Goal: Information Seeking & Learning: Learn about a topic

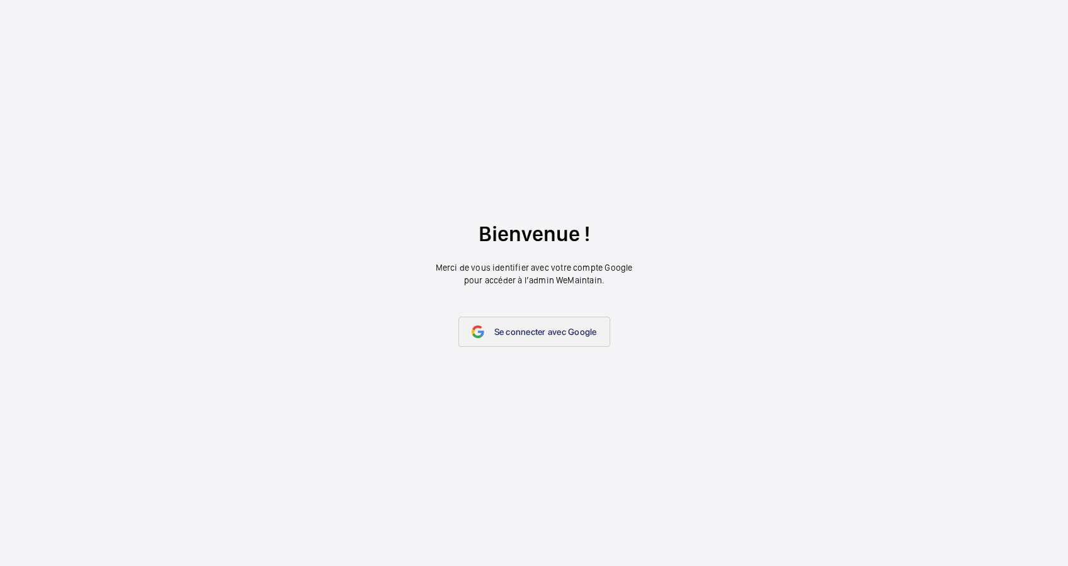
click at [514, 326] on link "Se connecter avec Google" at bounding box center [534, 332] width 152 height 30
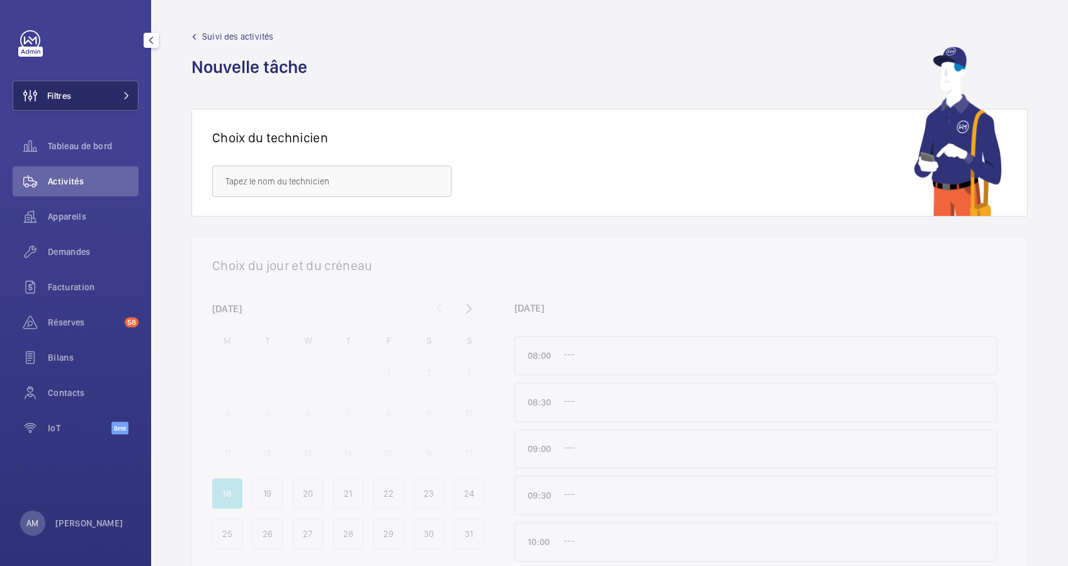
click at [103, 99] on button "Filtres" at bounding box center [76, 96] width 126 height 30
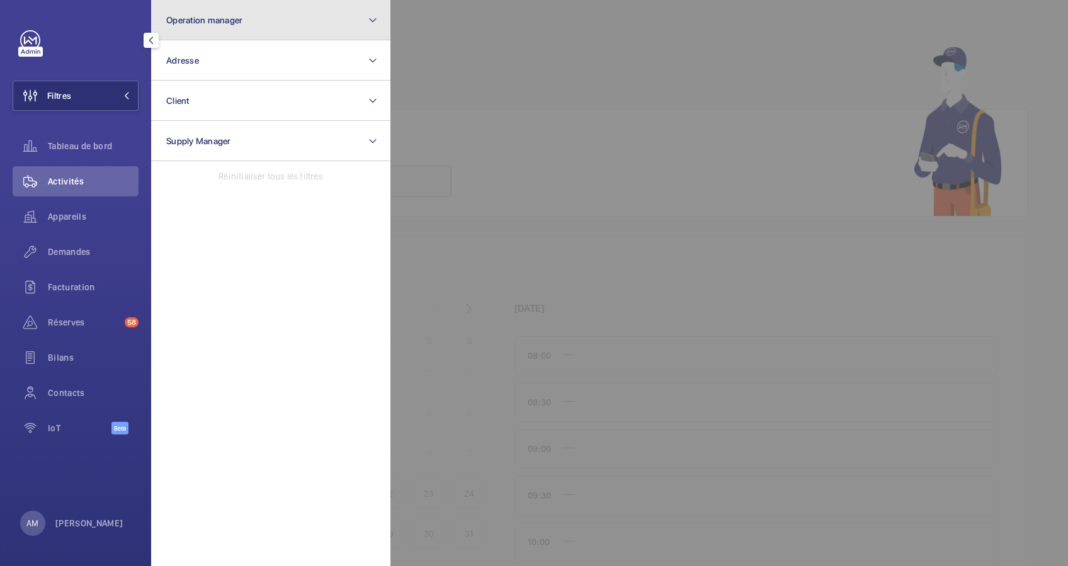
click at [275, 24] on button "Operation manager" at bounding box center [270, 20] width 239 height 40
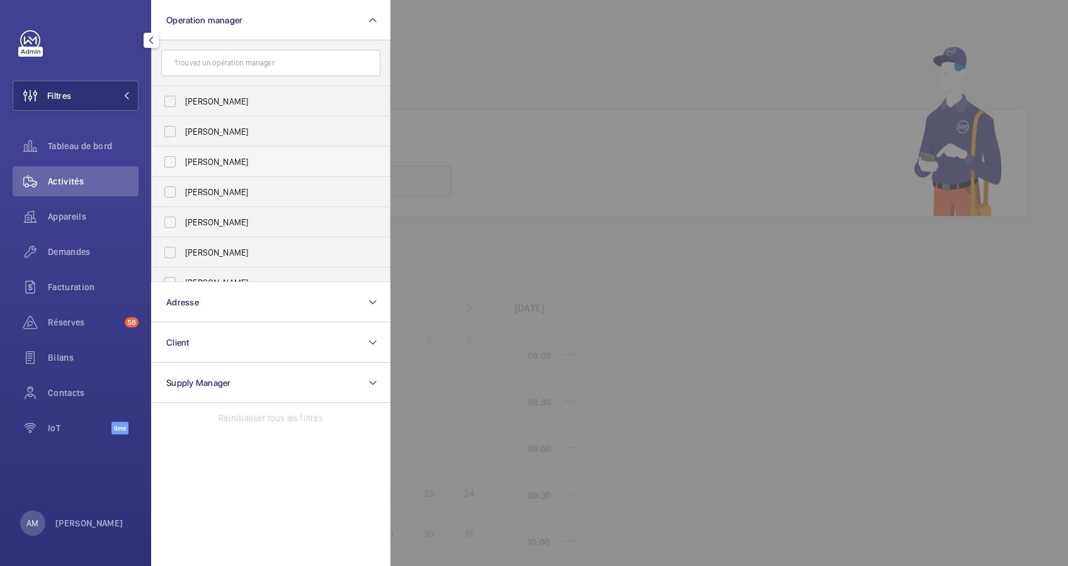
click at [166, 162] on label "[PERSON_NAME]" at bounding box center [261, 162] width 219 height 30
click at [166, 162] on input "[PERSON_NAME]" at bounding box center [169, 161] width 25 height 25
checkbox input "true"
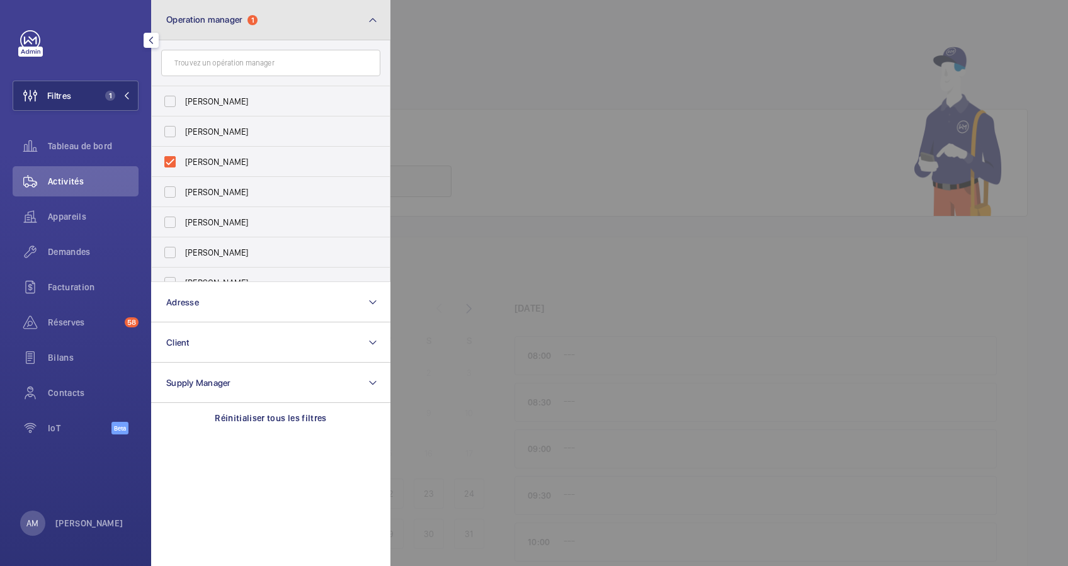
click at [368, 21] on mat-icon at bounding box center [373, 20] width 10 height 15
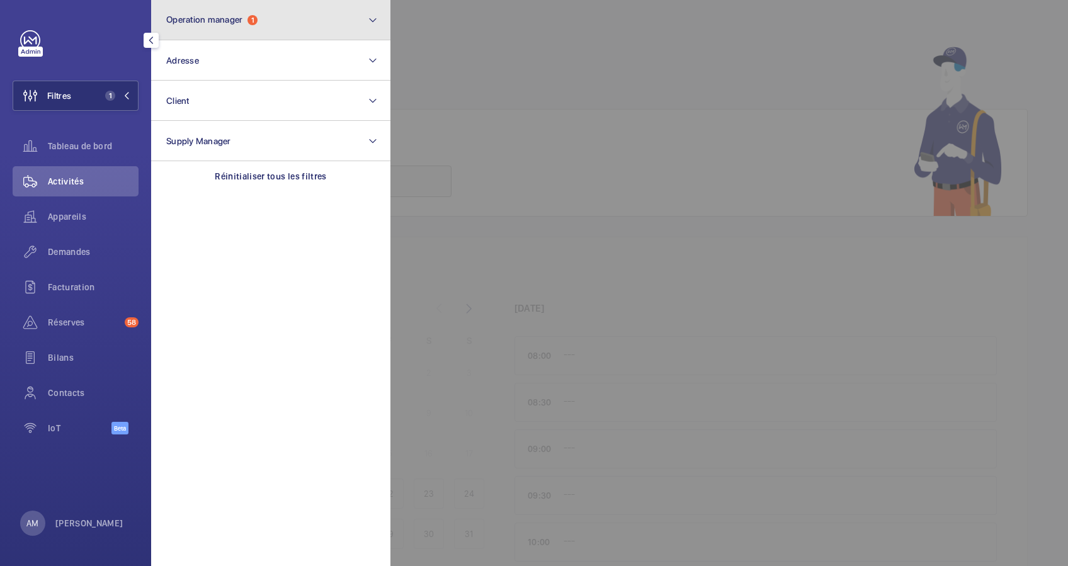
click at [338, 20] on button "Operation manager 1" at bounding box center [270, 20] width 239 height 40
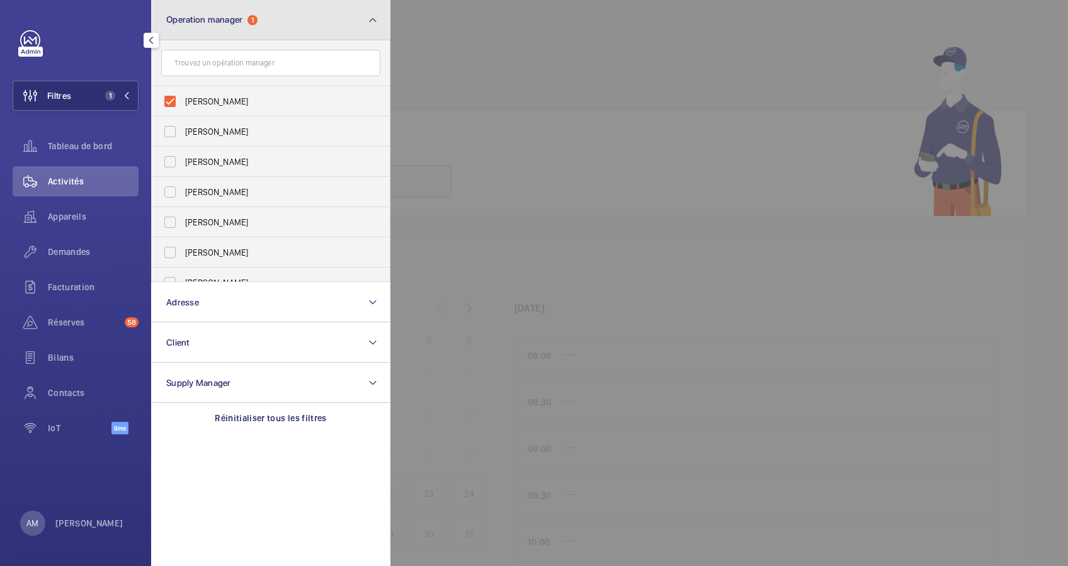
click at [329, 20] on button "Operation manager 1" at bounding box center [270, 20] width 239 height 40
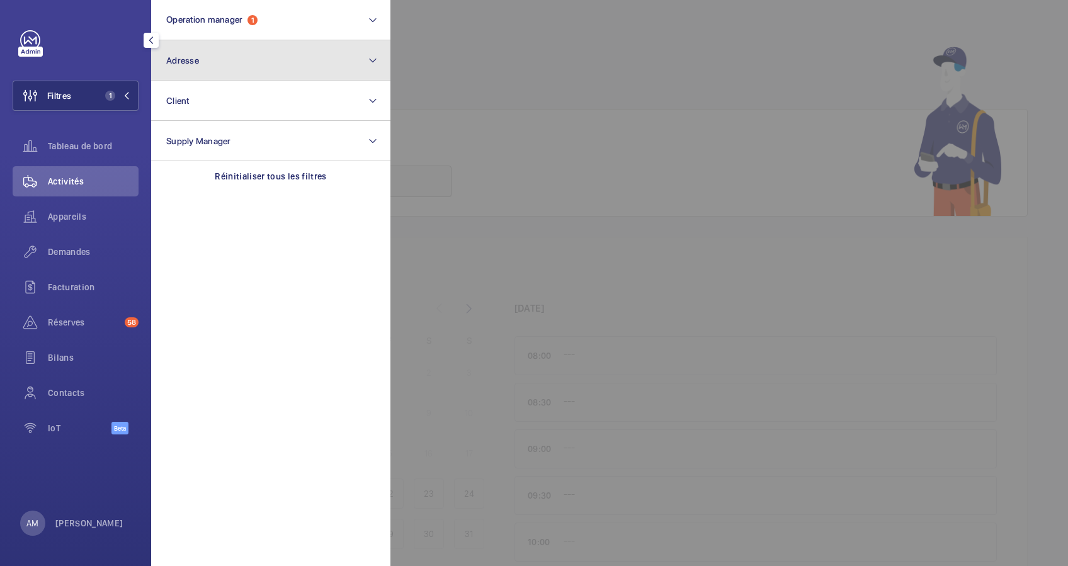
click at [214, 58] on button "Adresse" at bounding box center [270, 60] width 239 height 40
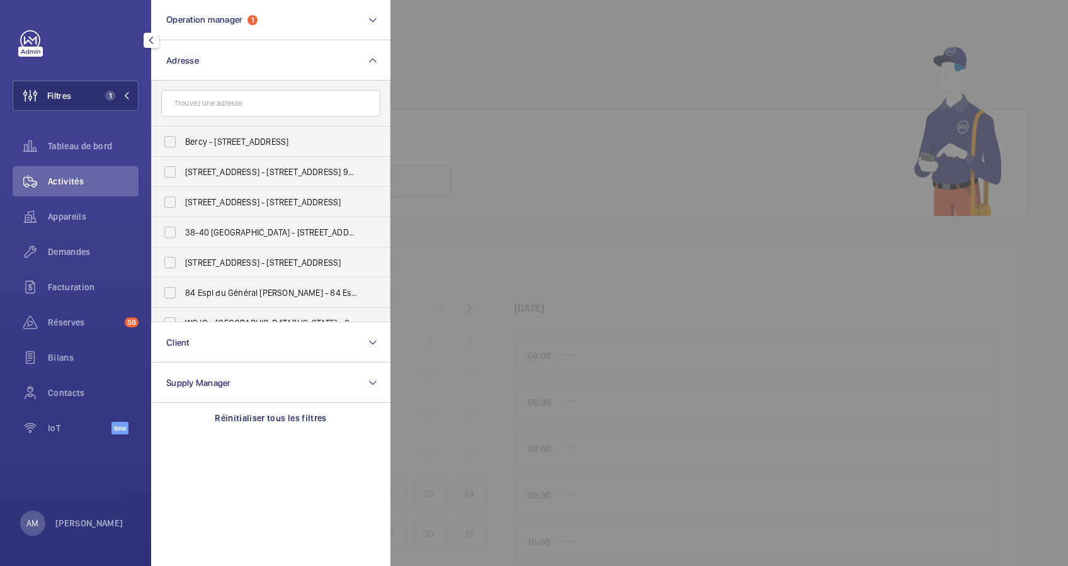
click at [258, 103] on input "text" at bounding box center [270, 103] width 219 height 26
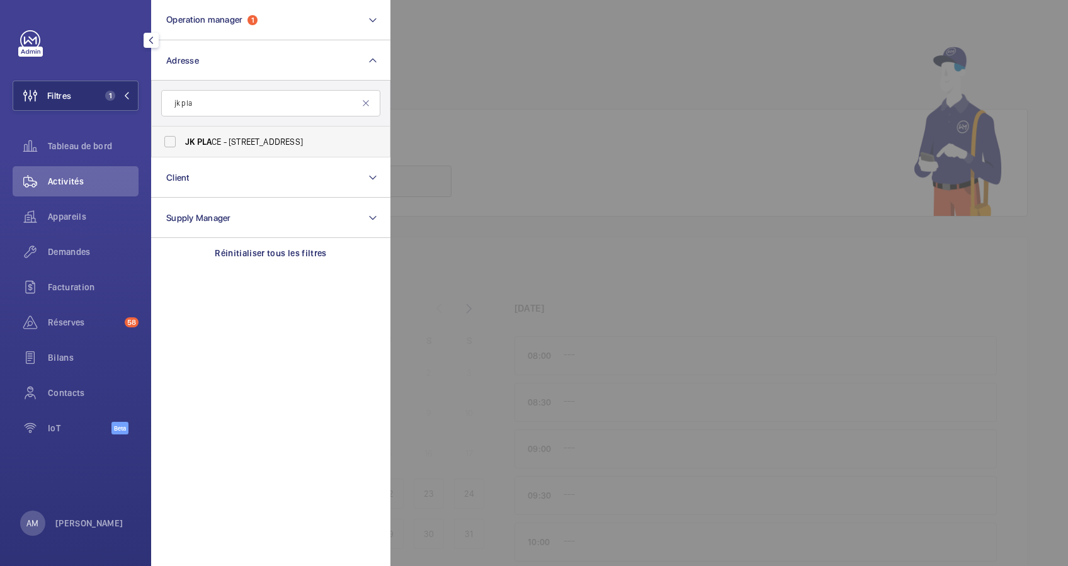
type input "jk pla"
click at [163, 145] on label "JK PLA CE - [STREET_ADDRESS]" at bounding box center [261, 142] width 219 height 30
click at [163, 145] on input "JK PLA CE - [STREET_ADDRESS]" at bounding box center [169, 141] width 25 height 25
checkbox input "true"
click at [75, 218] on span "Appareils" at bounding box center [93, 216] width 91 height 13
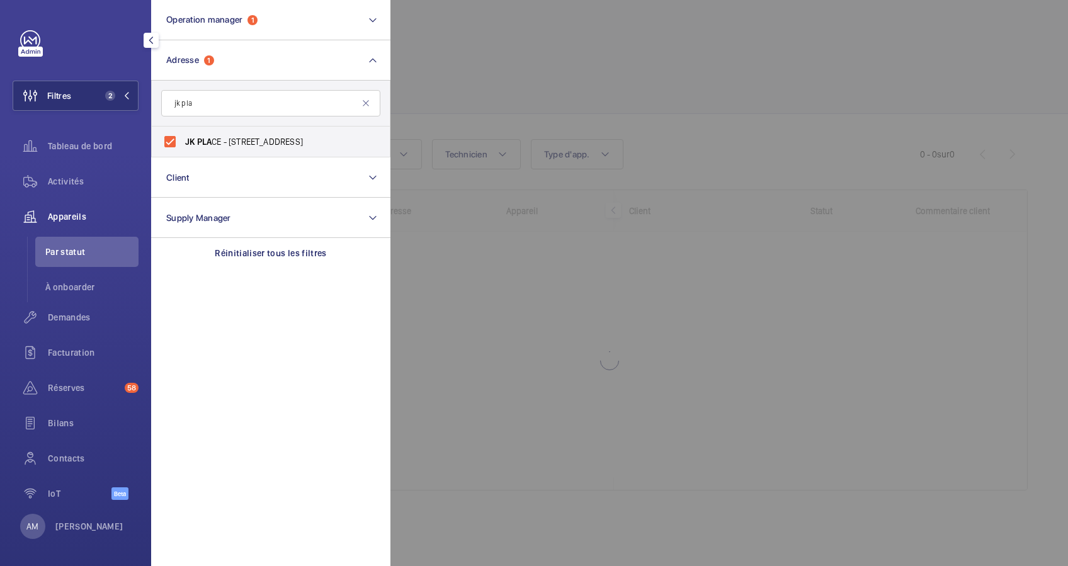
click at [520, 32] on div at bounding box center [924, 283] width 1068 height 566
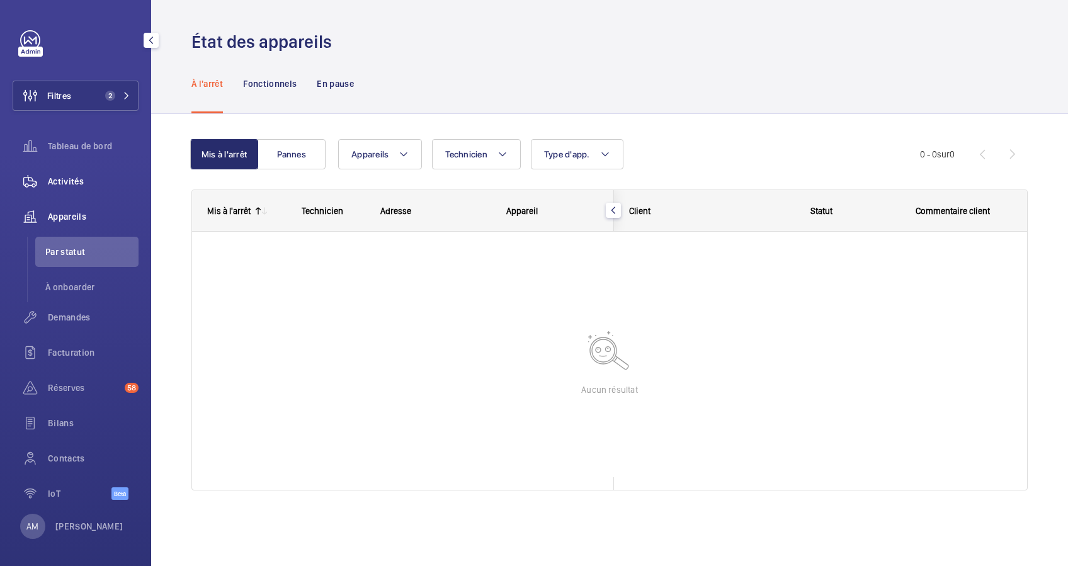
click at [65, 180] on span "Activités" at bounding box center [93, 181] width 91 height 13
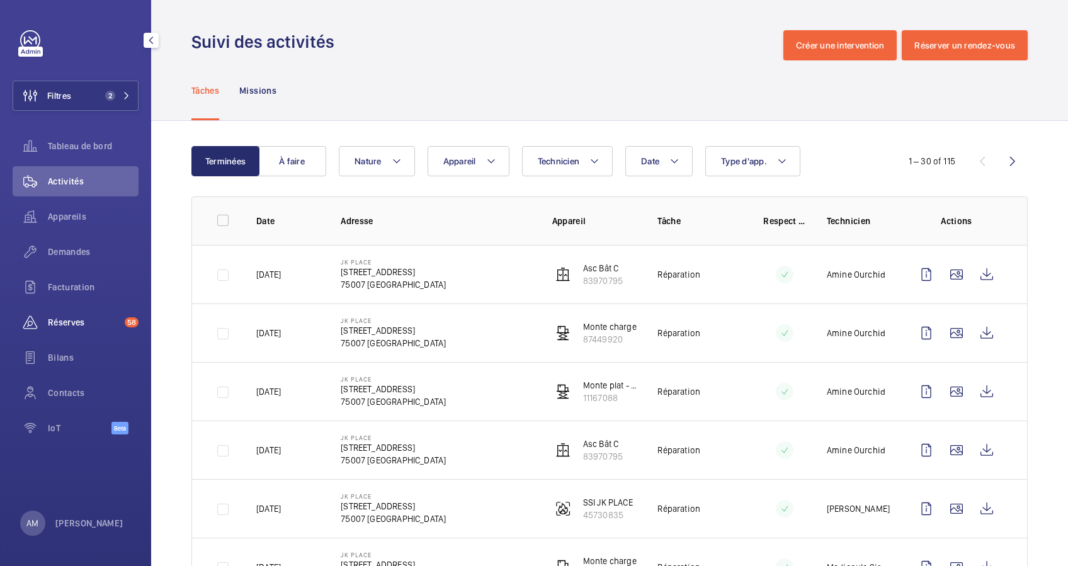
click at [60, 324] on span "Réserves" at bounding box center [84, 322] width 72 height 13
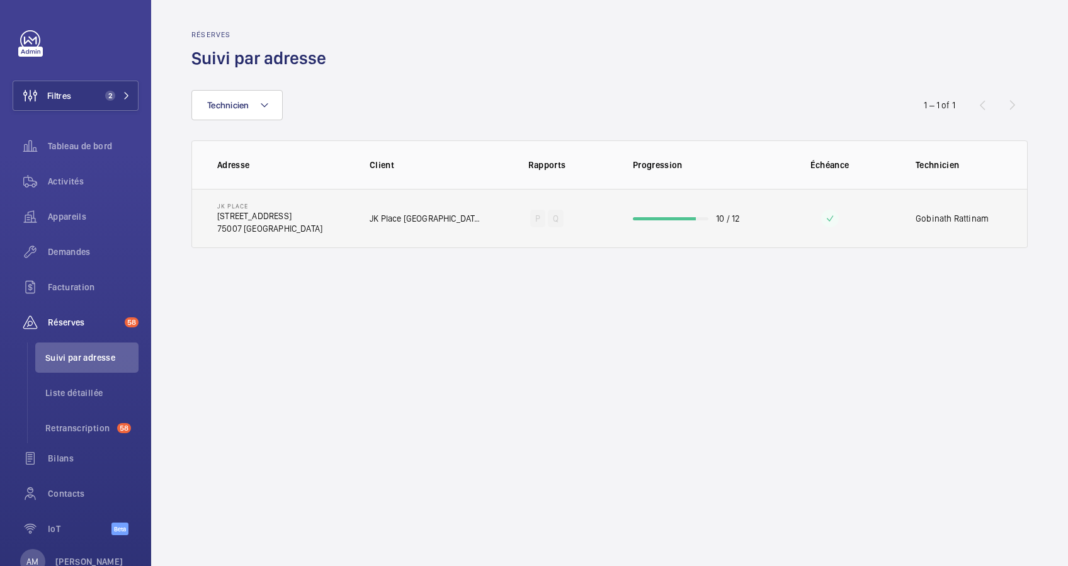
click at [700, 213] on td "10 / 12" at bounding box center [688, 218] width 151 height 59
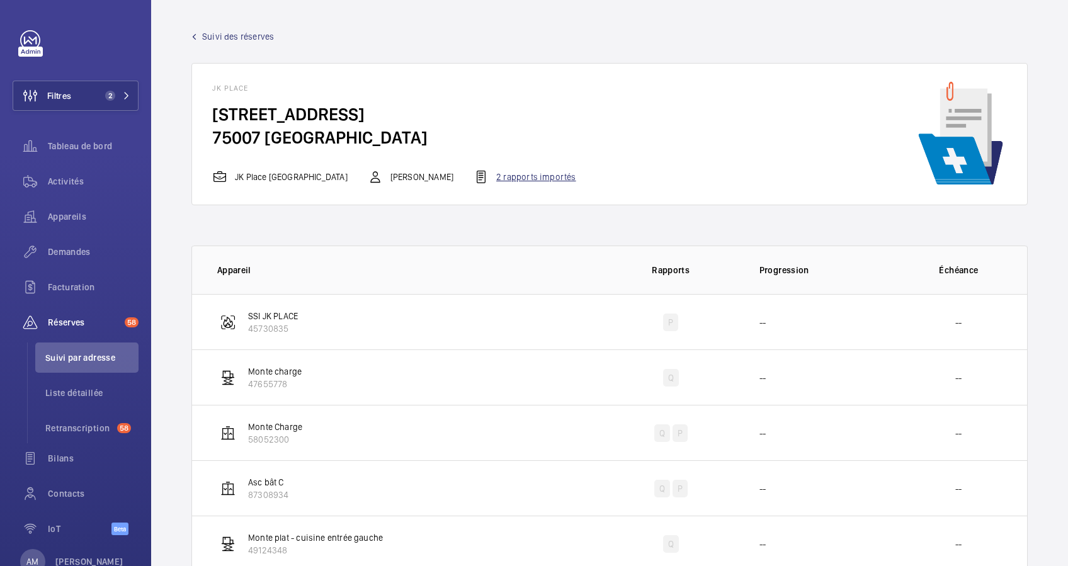
click at [474, 176] on div "2 rapports importés" at bounding box center [525, 176] width 102 height 15
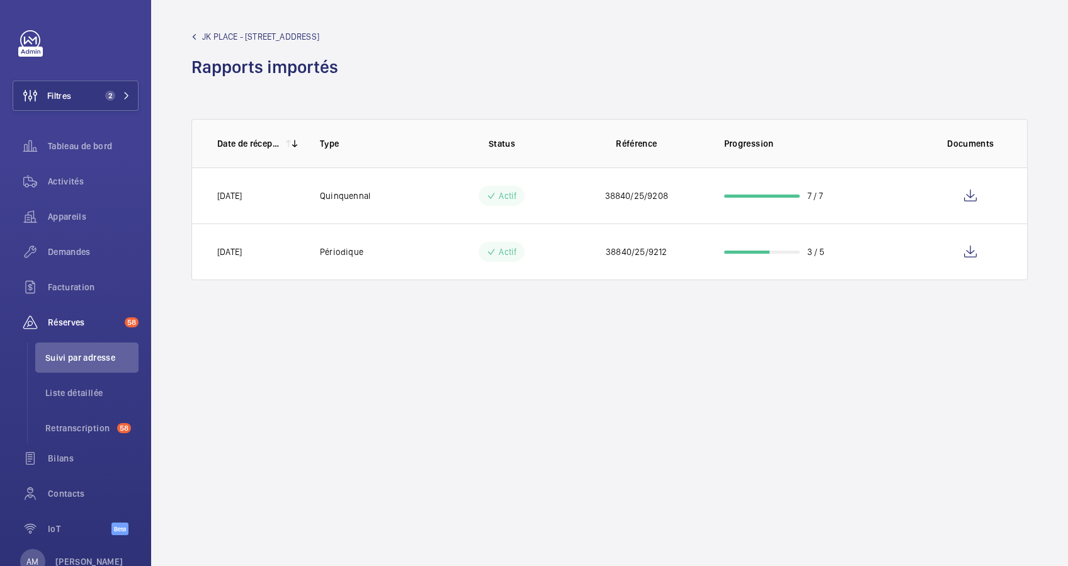
click at [771, 245] on td "3 / 5" at bounding box center [811, 252] width 215 height 57
click at [733, 261] on td "3 / 5" at bounding box center [811, 252] width 215 height 57
drag, startPoint x: 782, startPoint y: 247, endPoint x: 700, endPoint y: 258, distance: 81.9
click at [782, 247] on td "3 / 5" at bounding box center [811, 252] width 215 height 57
click at [635, 252] on p "38840/25/9212" at bounding box center [636, 252] width 61 height 13
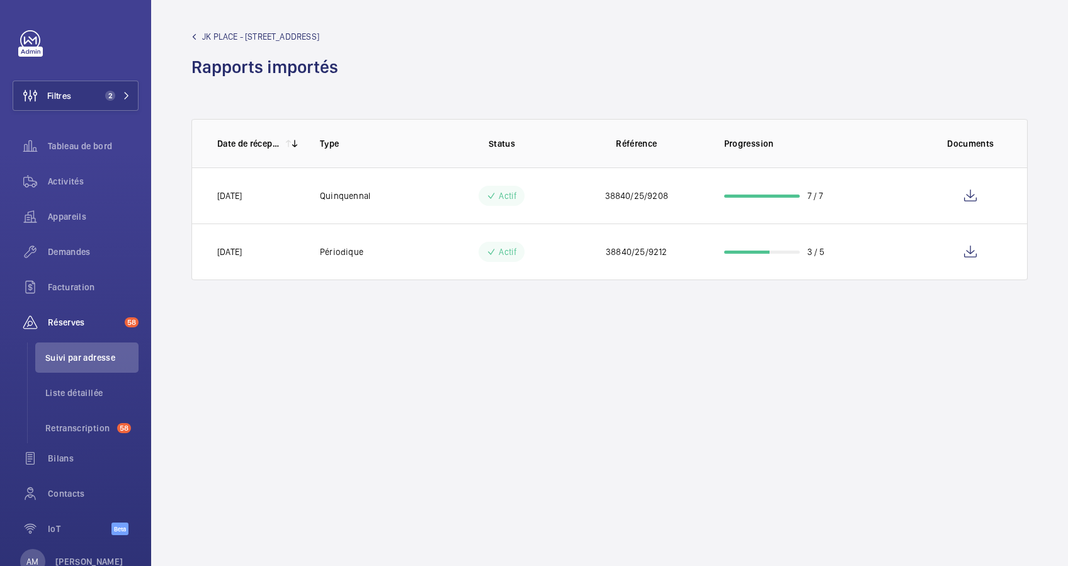
drag, startPoint x: 219, startPoint y: 253, endPoint x: 234, endPoint y: 251, distance: 15.2
click at [234, 251] on p "[DATE]" at bounding box center [229, 252] width 25 height 13
click at [808, 255] on p "3 / 5" at bounding box center [816, 252] width 18 height 13
click at [967, 245] on wm-front-icon-button at bounding box center [970, 252] width 30 height 30
click at [79, 391] on span "Liste détaillée" at bounding box center [91, 393] width 93 height 13
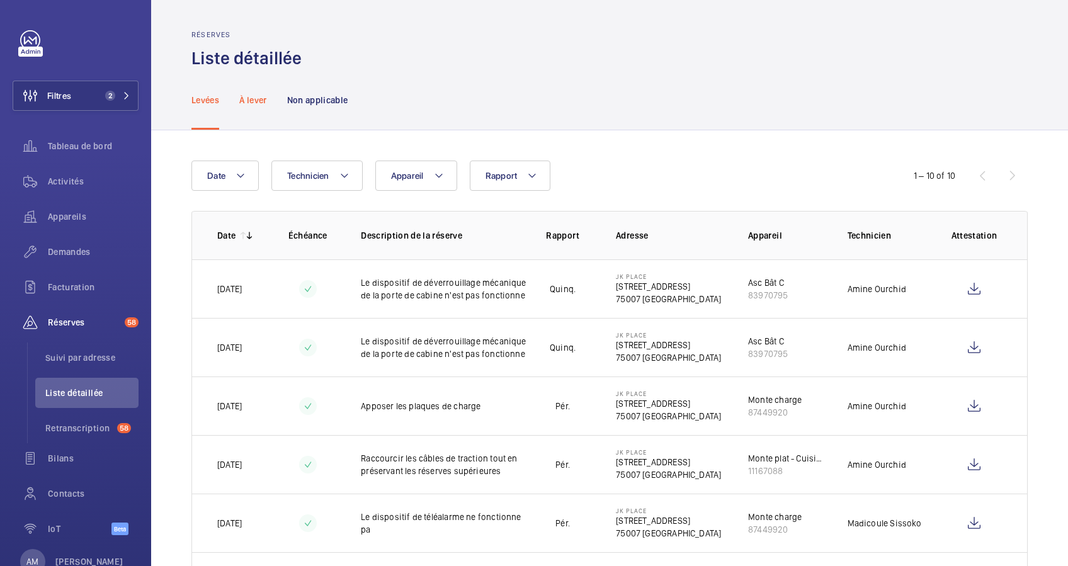
click at [243, 97] on p "À lever" at bounding box center [252, 100] width 27 height 13
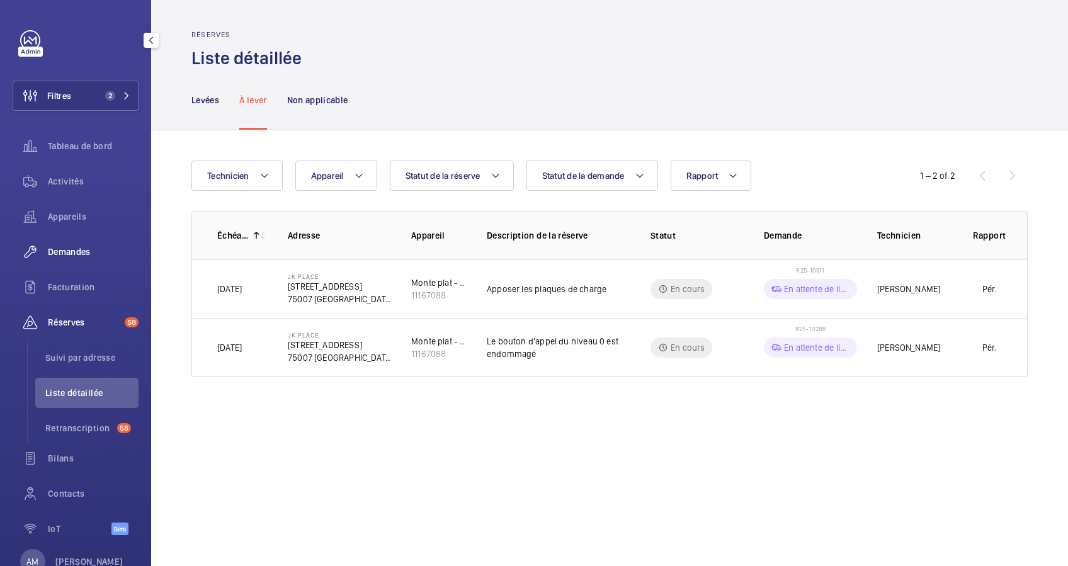
click at [60, 256] on span "Demandes" at bounding box center [93, 252] width 91 height 13
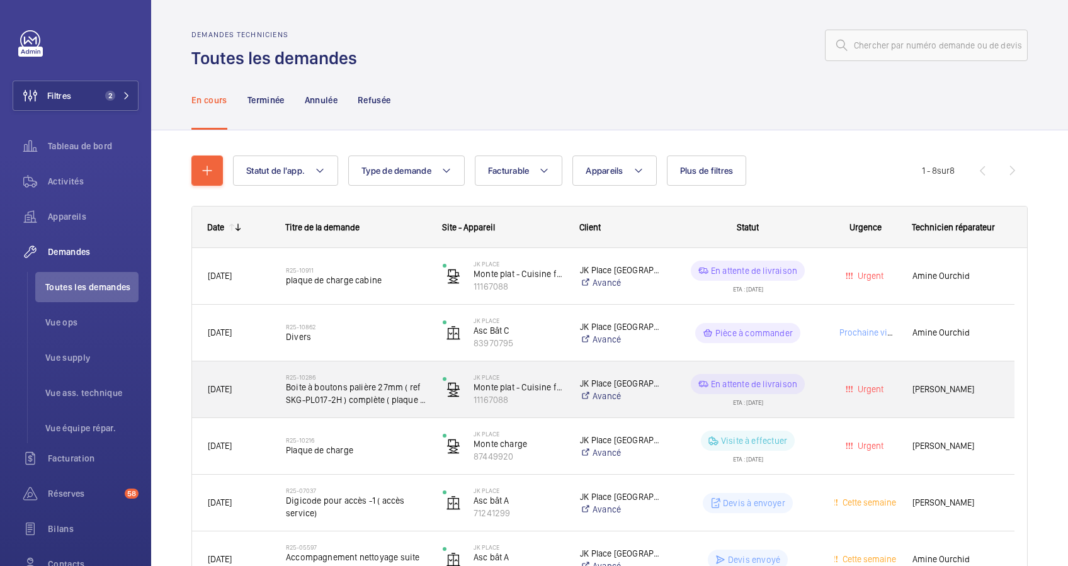
click at [365, 381] on span "Boite à boutons palière 27mm ( ref SKG-PL017-2H ) complète ( plaque + platine +…" at bounding box center [356, 393] width 140 height 25
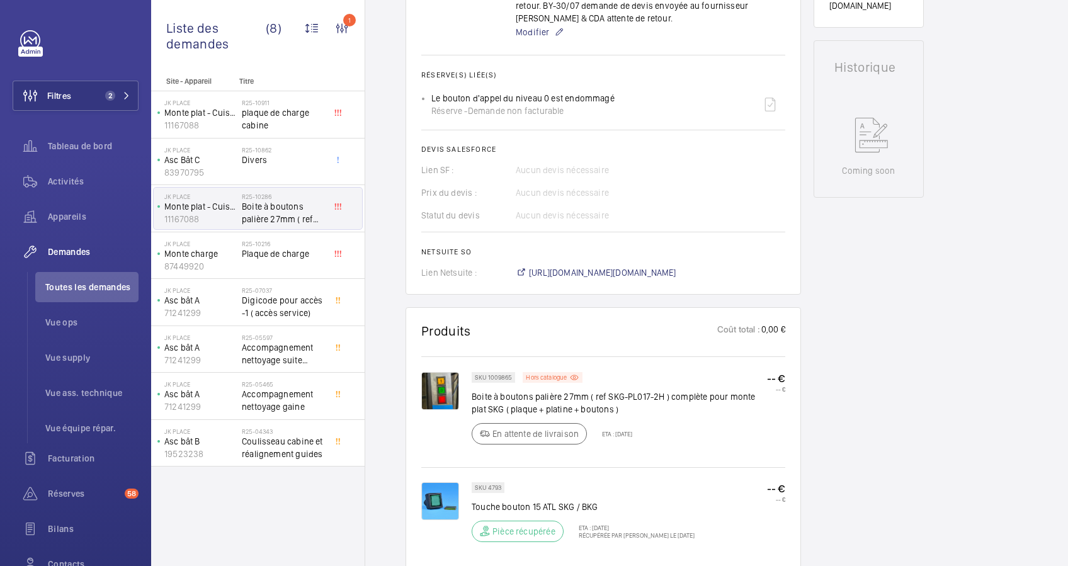
scroll to position [671, 0]
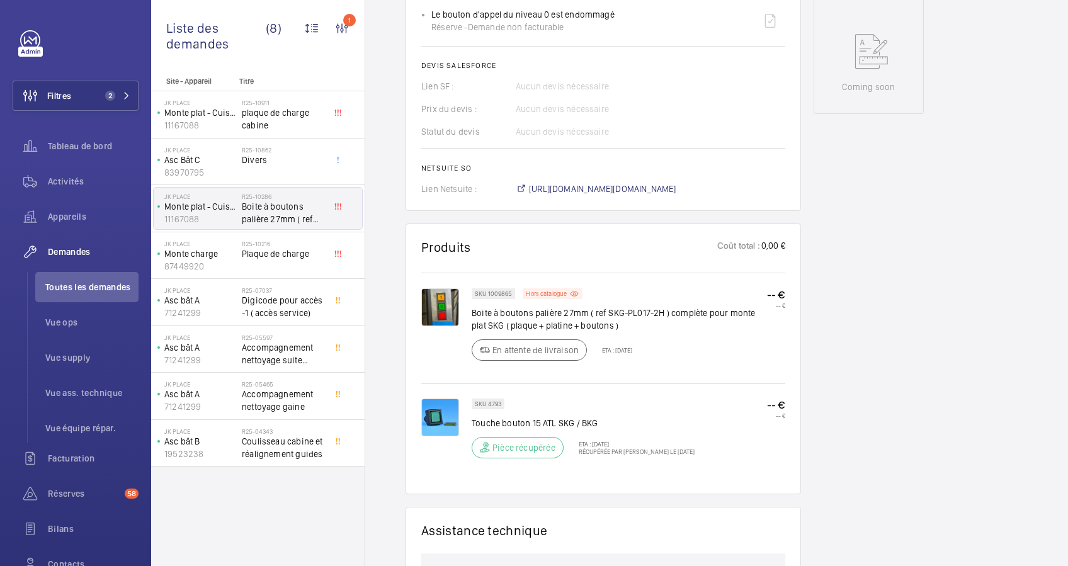
click at [433, 401] on img at bounding box center [440, 418] width 38 height 38
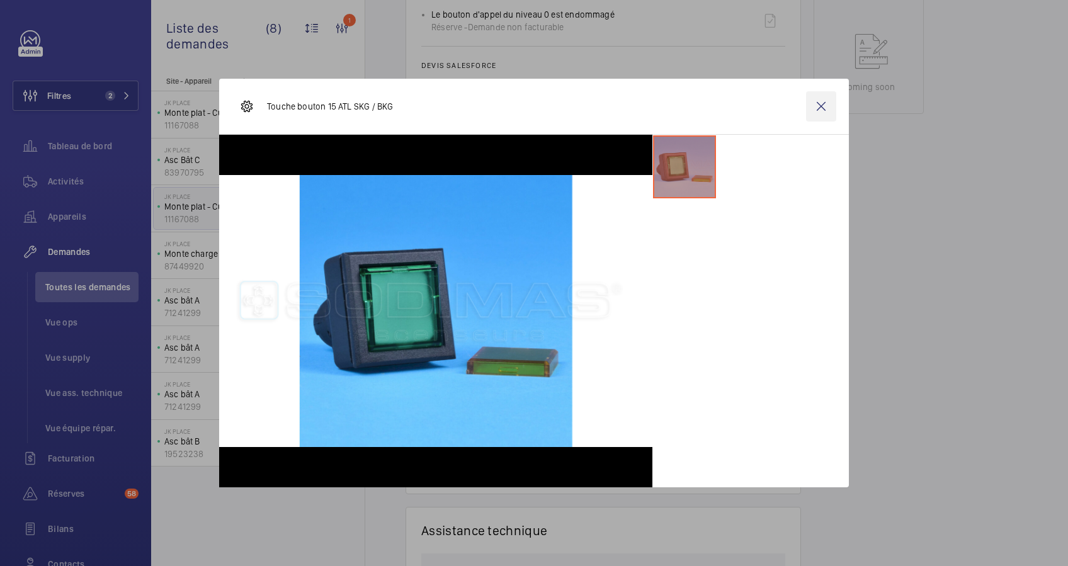
click at [811, 102] on wm-front-icon-button at bounding box center [821, 106] width 30 height 30
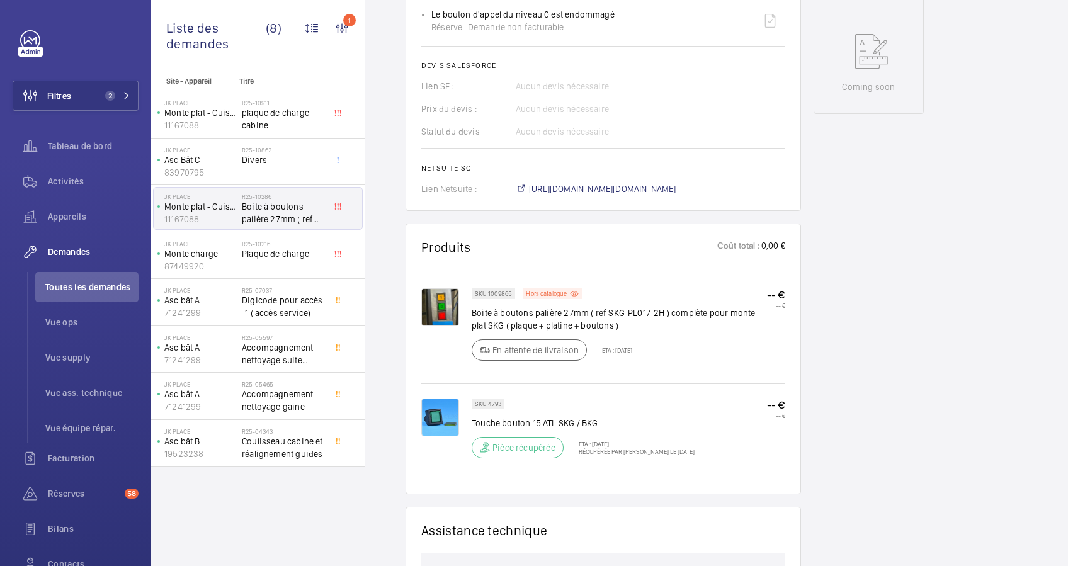
click at [448, 291] on img at bounding box center [440, 307] width 38 height 38
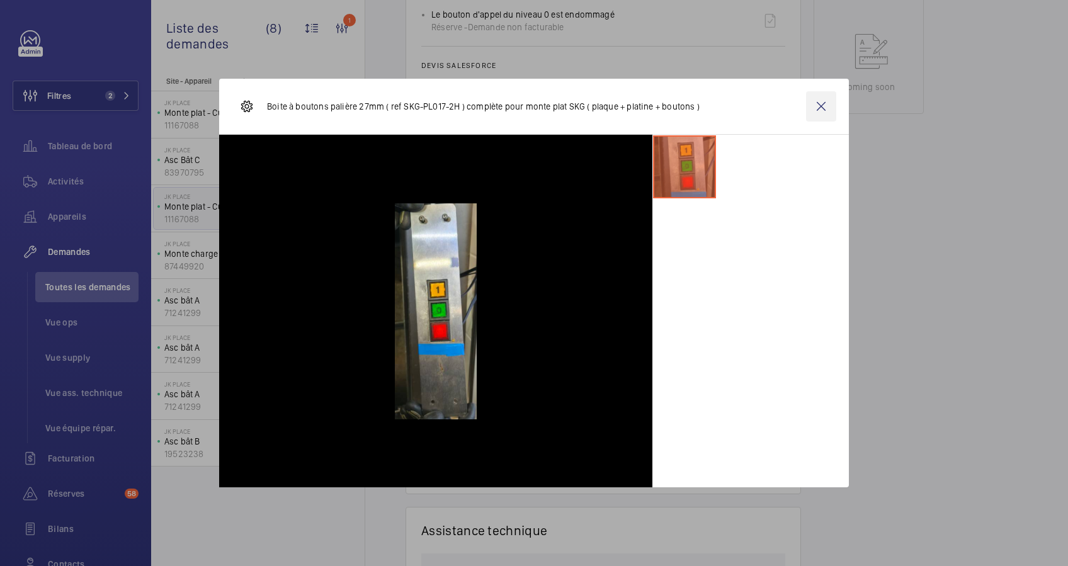
click at [819, 104] on wm-front-icon-button at bounding box center [821, 106] width 30 height 30
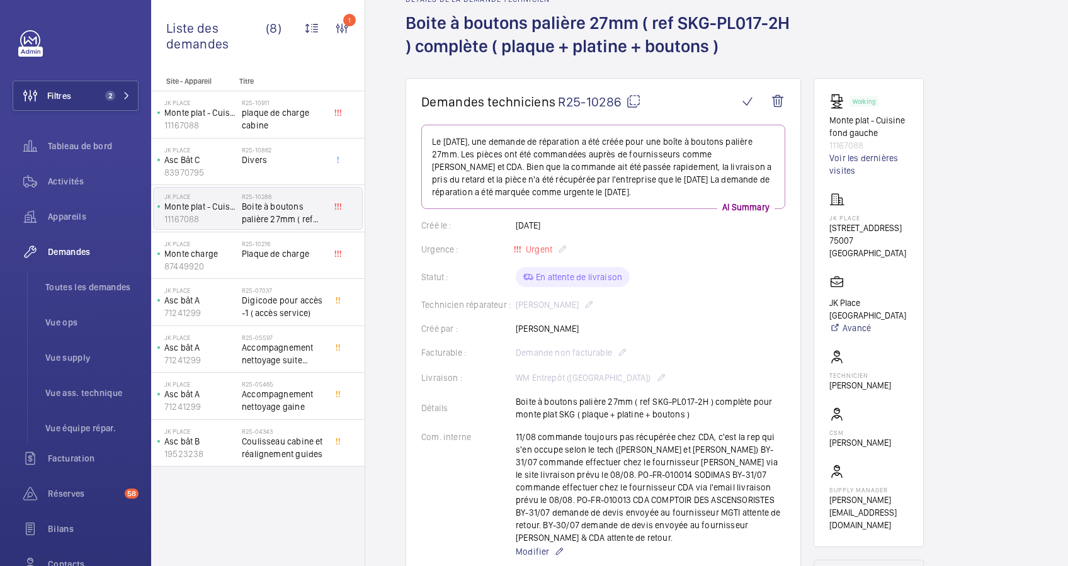
scroll to position [84, 0]
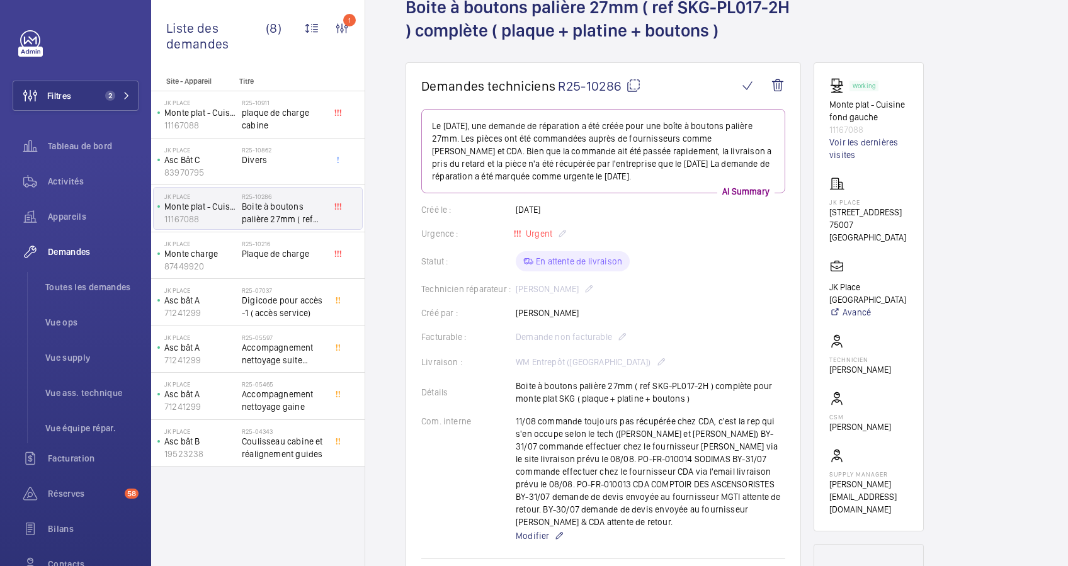
click at [633, 83] on mat-icon at bounding box center [633, 85] width 15 height 15
